Goal: Contribute content: Contribute content

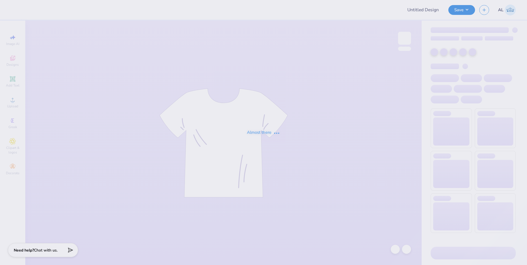
type input "[GEOGRAPHIC_DATA] : [PERSON_NAME]"
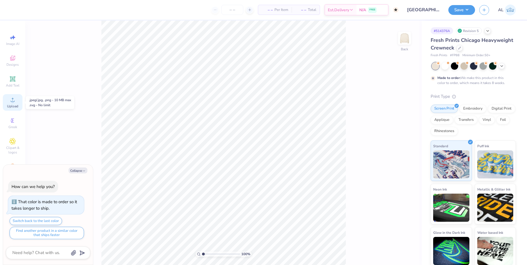
click at [19, 104] on div "Upload" at bounding box center [13, 102] width 20 height 17
type textarea "x"
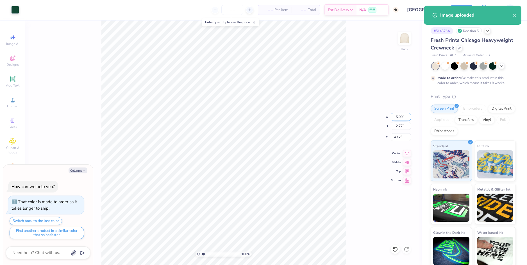
click at [403, 118] on input "15.00" at bounding box center [400, 117] width 20 height 8
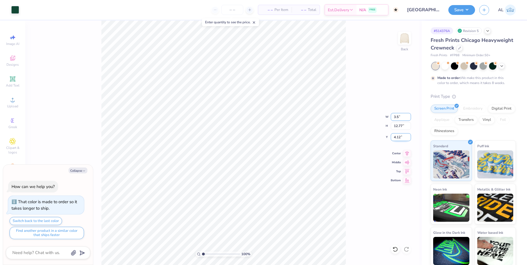
type input "3.5"
click at [398, 138] on input "4.12" at bounding box center [400, 137] width 20 height 8
type textarea "x"
type input "3.50"
type input "2.98"
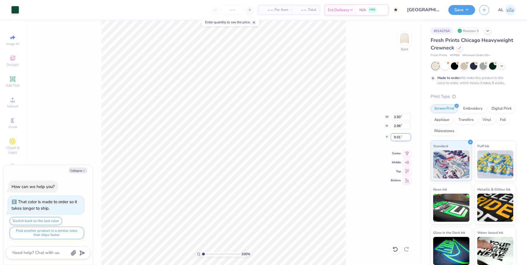
click at [397, 138] on input "9.01" at bounding box center [400, 137] width 20 height 8
type input "3"
click at [397, 126] on input "2.98" at bounding box center [400, 126] width 20 height 8
type textarea "x"
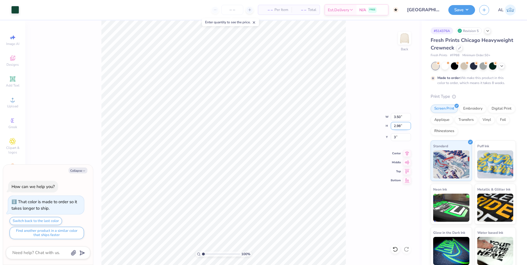
type input "3.00"
click at [401, 40] on img at bounding box center [404, 38] width 22 height 22
click at [72, 171] on button "Collapse" at bounding box center [77, 170] width 19 height 6
type textarea "x"
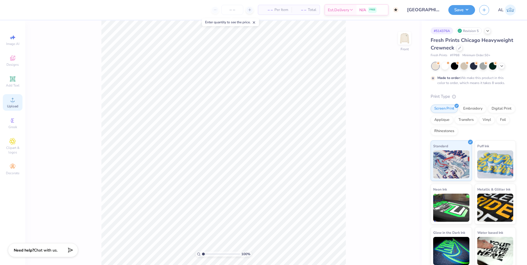
click at [13, 102] on icon at bounding box center [13, 100] width 4 height 4
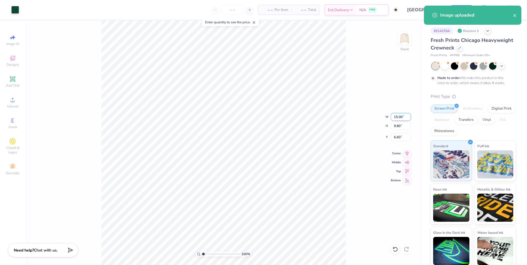
click at [395, 116] on input "15.00" at bounding box center [400, 117] width 20 height 8
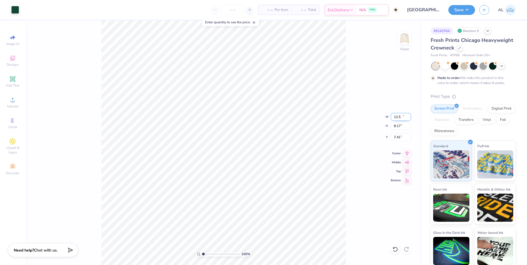
type input "12.50"
type input "8.17"
click at [397, 139] on input "7.41" at bounding box center [400, 137] width 20 height 8
click at [395, 125] on input "8.17" at bounding box center [400, 126] width 20 height 8
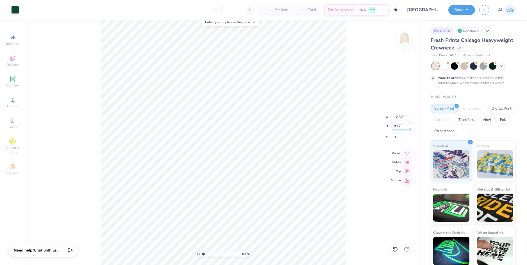
type input "3.00"
click at [407, 153] on icon at bounding box center [407, 152] width 4 height 5
click at [15, 151] on span "Clipart & logos" at bounding box center [13, 149] width 20 height 9
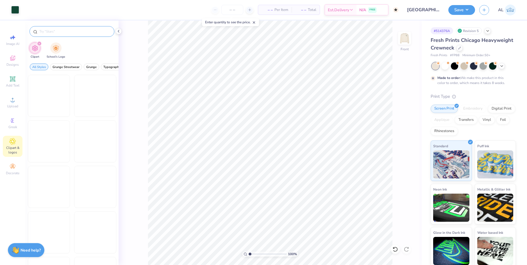
click at [67, 34] on input "text" at bounding box center [75, 32] width 72 height 6
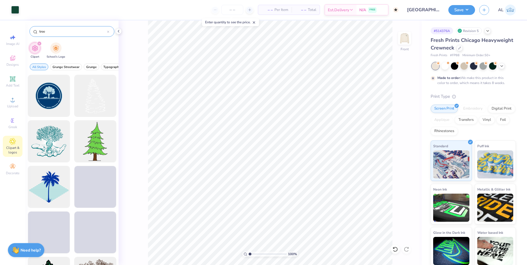
click at [40, 33] on input "tree" at bounding box center [73, 32] width 68 height 6
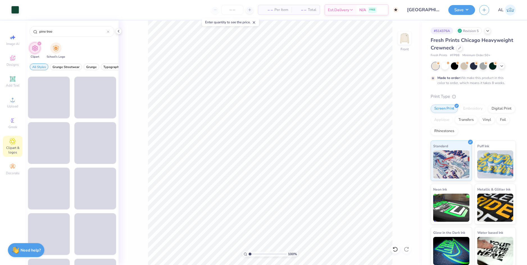
scroll to position [1095, 0]
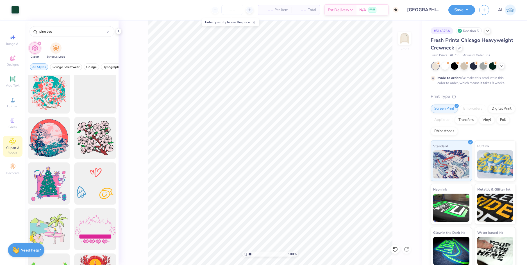
type input "pine tree"
click at [253, 253] on input "range" at bounding box center [267, 253] width 38 height 5
click at [119, 31] on icon at bounding box center [118, 31] width 4 height 4
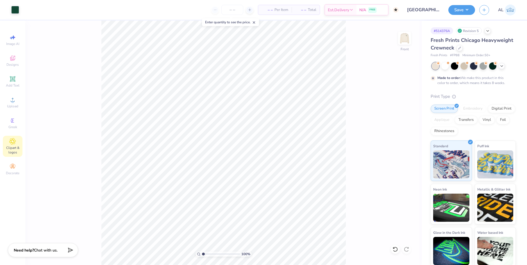
drag, startPoint x: 206, startPoint y: 253, endPoint x: 188, endPoint y: 253, distance: 18.0
type input "1"
click at [202, 253] on input "range" at bounding box center [221, 253] width 38 height 5
click at [12, 104] on span "Upload" at bounding box center [12, 106] width 11 height 4
click at [396, 115] on input "15.00" at bounding box center [400, 117] width 20 height 8
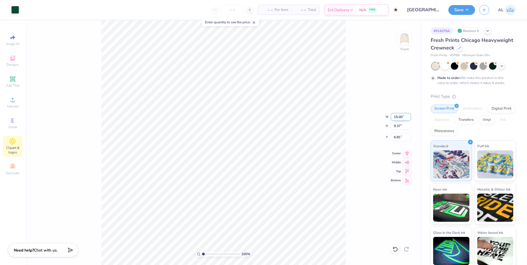
click at [396, 115] on input "15.00" at bounding box center [400, 117] width 20 height 8
click at [395, 140] on input "6.81" at bounding box center [400, 137] width 20 height 8
click at [395, 137] on input "6.81" at bounding box center [400, 137] width 20 height 8
type input "12.50"
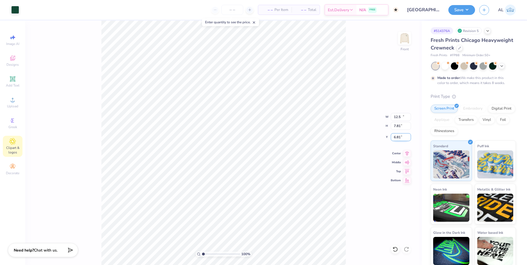
type input "7.81"
click at [397, 137] on input "7.59" at bounding box center [400, 137] width 20 height 8
click at [399, 126] on input "7.81" at bounding box center [400, 126] width 20 height 8
type input "3.00"
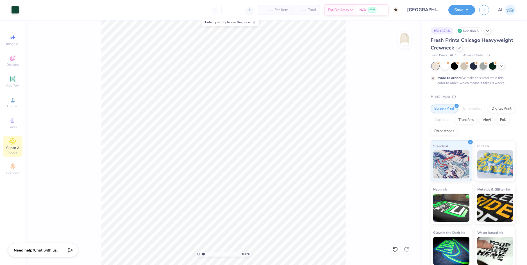
type input "5.21"
click at [219, 253] on input "range" at bounding box center [221, 253] width 38 height 5
type input "7.59"
drag, startPoint x: 217, startPoint y: 254, endPoint x: 203, endPoint y: 252, distance: 14.2
click at [203, 252] on input "range" at bounding box center [221, 253] width 38 height 5
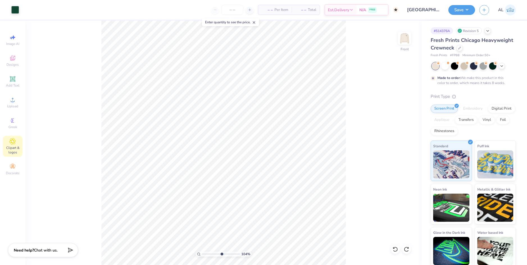
click at [221, 253] on input "range" at bounding box center [221, 253] width 38 height 5
click at [162, 264] on html "Art colors – – Per Item – – Total Est. Delivery N/A FREE Design Title [GEOGRAPH…" at bounding box center [263, 132] width 527 height 265
drag, startPoint x: 219, startPoint y: 253, endPoint x: 177, endPoint y: 250, distance: 42.2
type input "1"
click at [202, 251] on input "range" at bounding box center [221, 253] width 38 height 5
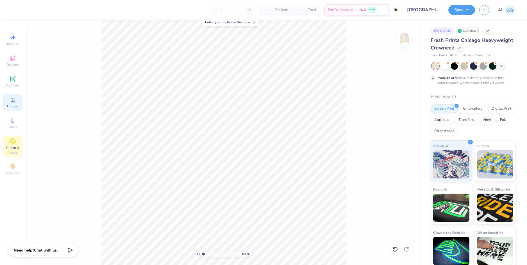
click at [14, 104] on div "Upload" at bounding box center [13, 102] width 20 height 17
click at [14, 98] on icon at bounding box center [12, 99] width 7 height 7
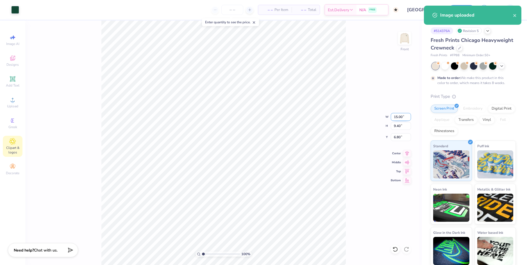
click at [397, 116] on input "15.00" at bounding box center [400, 117] width 20 height 8
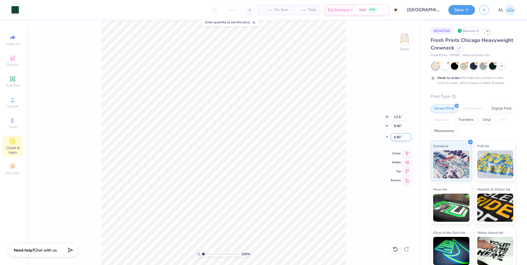
click at [396, 138] on input "6.80" at bounding box center [400, 137] width 20 height 8
type input "12.50"
type input "7.84"
click at [397, 137] on input "7.58" at bounding box center [400, 137] width 20 height 8
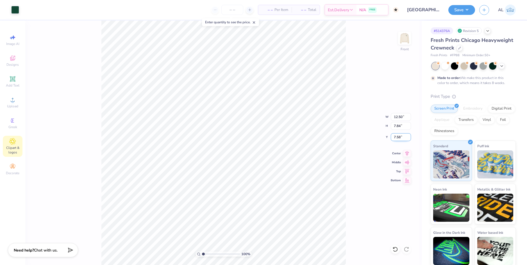
click at [397, 137] on input "7.58" at bounding box center [400, 137] width 20 height 8
click at [398, 123] on input "7.84" at bounding box center [400, 126] width 20 height 8
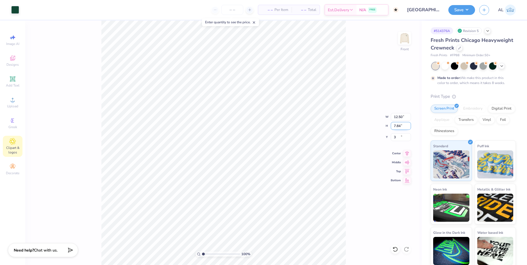
type input "3.00"
drag, startPoint x: 227, startPoint y: 253, endPoint x: 227, endPoint y: 249, distance: 4.2
click at [227, 251] on input "range" at bounding box center [221, 253] width 38 height 5
click at [168, 264] on html "Art colors – – Per Item – – Total Est. Delivery N/A FREE Design Title [GEOGRAPH…" at bounding box center [263, 132] width 527 height 265
drag, startPoint x: 225, startPoint y: 253, endPoint x: 204, endPoint y: 255, distance: 21.4
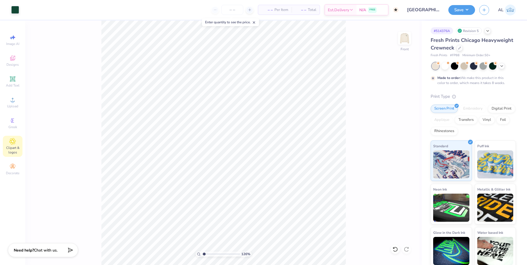
click at [204, 255] on input "range" at bounding box center [221, 253] width 38 height 5
click at [256, 184] on div "126 % Front" at bounding box center [223, 142] width 396 height 244
drag, startPoint x: 204, startPoint y: 254, endPoint x: 199, endPoint y: 254, distance: 4.8
type input "1"
click at [202, 255] on input "range" at bounding box center [221, 253] width 38 height 5
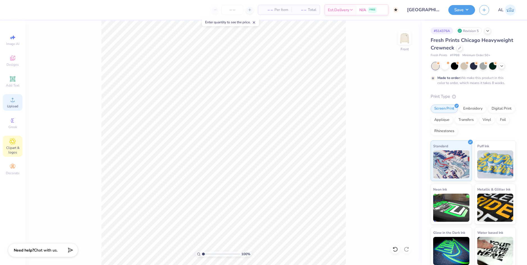
click at [14, 104] on span "Upload" at bounding box center [12, 106] width 11 height 4
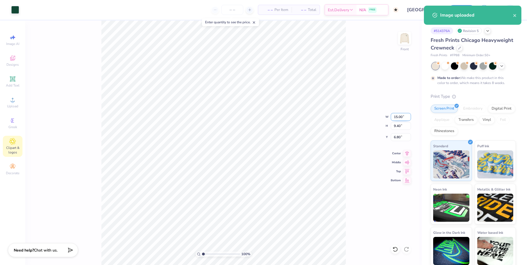
click at [397, 118] on input "15.00" at bounding box center [400, 117] width 20 height 8
click at [395, 136] on input "6.80" at bounding box center [400, 137] width 20 height 8
click at [397, 137] on input "6.80" at bounding box center [400, 137] width 20 height 8
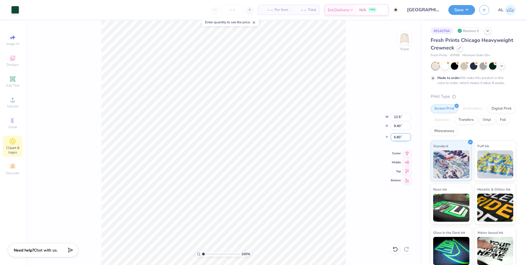
click at [397, 137] on input "6.80" at bounding box center [400, 137] width 20 height 8
type input "12.50"
type input "7.84"
click at [397, 137] on input "7.58" at bounding box center [400, 137] width 20 height 8
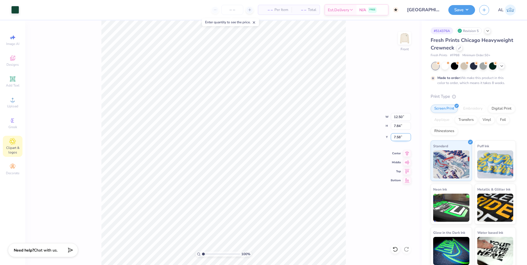
click at [397, 137] on input "7.58" at bounding box center [400, 137] width 20 height 8
click at [398, 126] on input "7.84" at bounding box center [400, 126] width 20 height 8
type input "3.00"
click at [405, 36] on img at bounding box center [404, 38] width 22 height 22
click at [407, 38] on img at bounding box center [404, 38] width 22 height 22
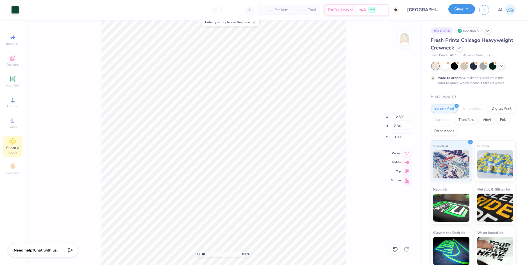
click at [452, 10] on button "Save" at bounding box center [461, 9] width 27 height 10
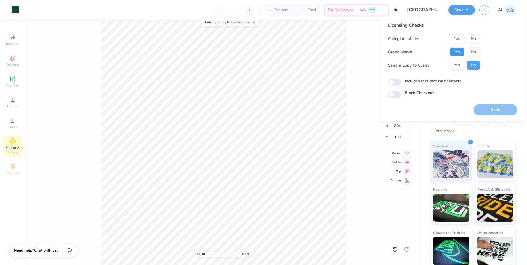
click at [460, 51] on button "Yes" at bounding box center [456, 51] width 15 height 9
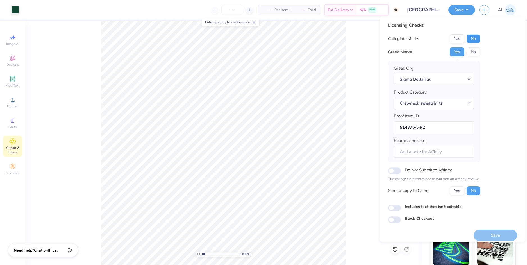
click at [475, 39] on button "No" at bounding box center [472, 38] width 13 height 9
click at [453, 191] on button "Yes" at bounding box center [456, 190] width 15 height 9
click at [484, 234] on button "Save" at bounding box center [495, 235] width 44 height 12
